Goal: Task Accomplishment & Management: Use online tool/utility

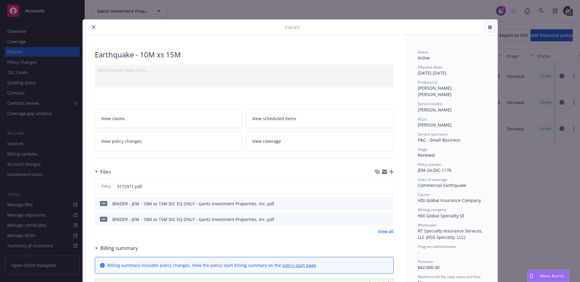
click at [92, 26] on icon "close" at bounding box center [94, 27] width 4 height 4
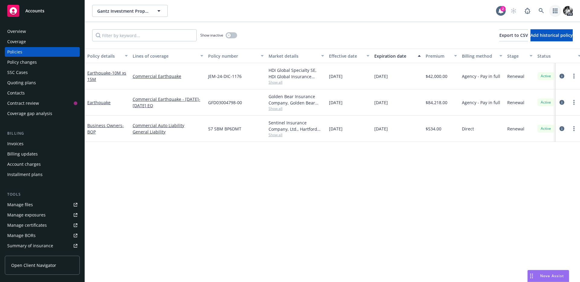
click at [558, 9] on icon "button" at bounding box center [555, 10] width 5 height 5
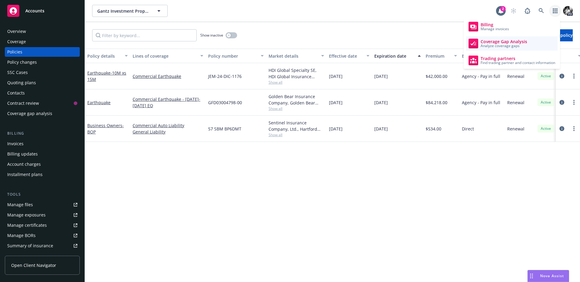
click at [517, 47] on span "Analyze coverage gaps" at bounding box center [504, 46] width 47 height 4
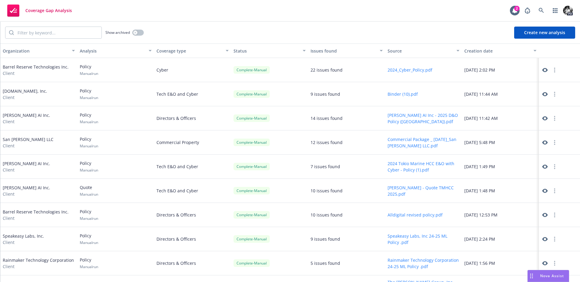
click at [542, 71] on link at bounding box center [545, 69] width 7 height 7
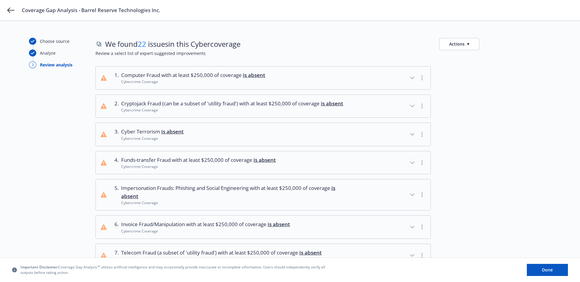
click at [457, 41] on button "Actions" at bounding box center [459, 44] width 40 height 12
click at [463, 58] on link "Copy list of issues" at bounding box center [489, 58] width 98 height 12
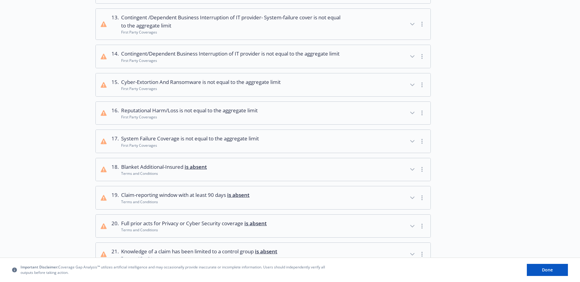
scroll to position [475, 0]
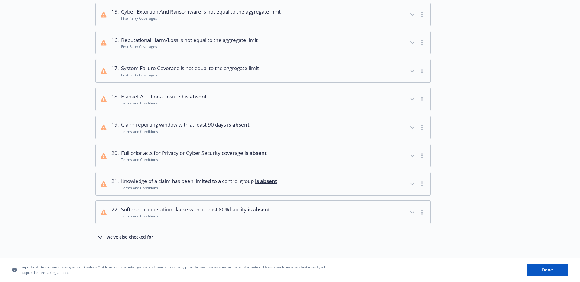
click at [229, 185] on span "Knowledge of a claim has been limited to a control group is absent" at bounding box center [199, 181] width 156 height 8
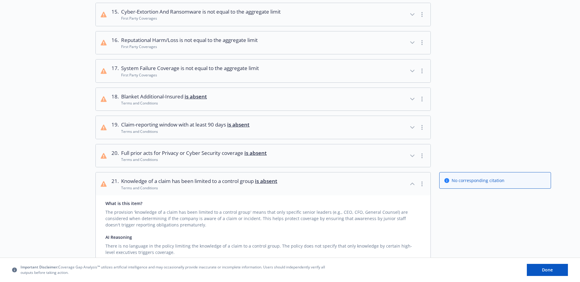
click at [229, 185] on span "Knowledge of a claim has been limited to a control group is absent" at bounding box center [199, 181] width 156 height 8
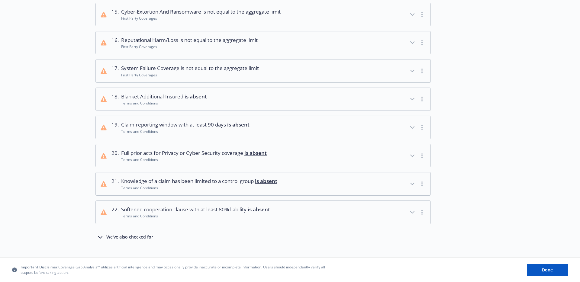
click at [220, 157] on span "Full prior acts for Privacy or Cyber Security coverage is absent" at bounding box center [194, 153] width 146 height 8
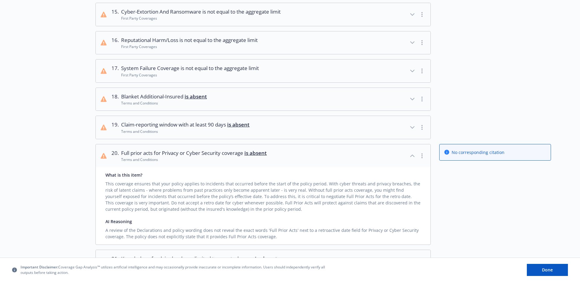
scroll to position [475, 0]
click at [220, 157] on span "Full prior acts for Privacy or Cyber Security coverage is absent" at bounding box center [194, 154] width 146 height 8
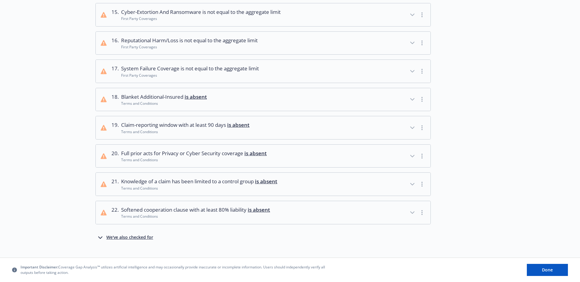
click at [191, 100] on span "is absent" at bounding box center [196, 96] width 22 height 7
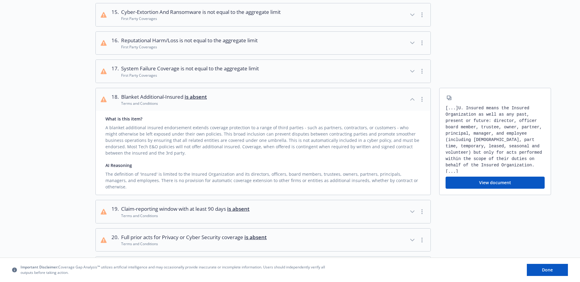
click at [191, 100] on span "is absent" at bounding box center [196, 96] width 22 height 7
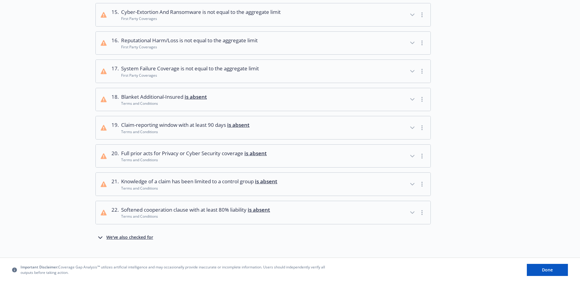
click at [190, 72] on span "is not equal to the aggregate limit" at bounding box center [220, 68] width 78 height 7
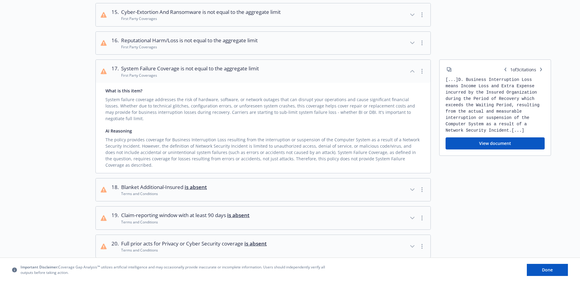
click at [190, 72] on span "is not equal to the aggregate limit" at bounding box center [220, 68] width 78 height 7
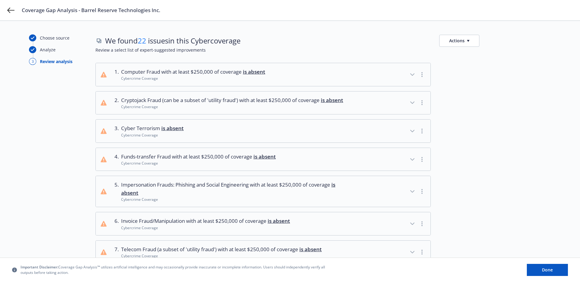
scroll to position [0, 0]
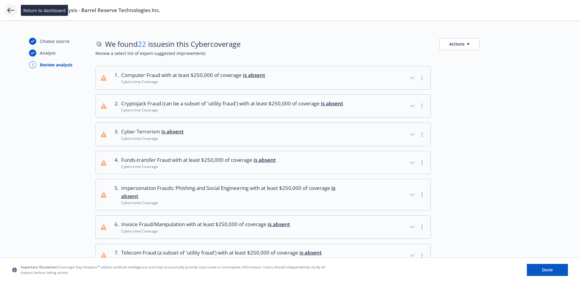
click at [13, 11] on icon at bounding box center [10, 10] width 7 height 7
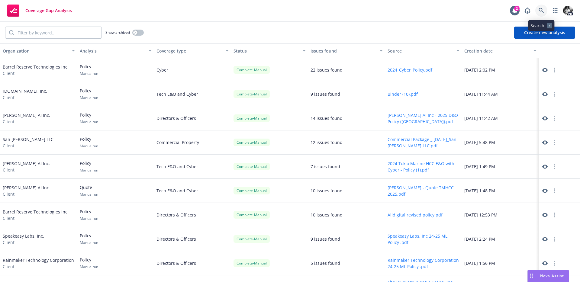
click at [543, 12] on icon at bounding box center [541, 10] width 5 height 5
